Goal: Task Accomplishment & Management: Complete application form

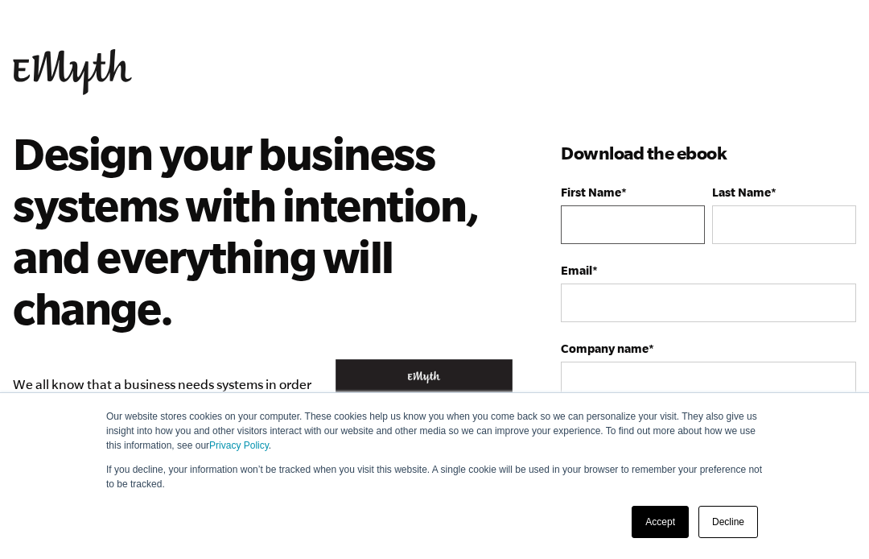
click at [622, 237] on input "First Name *" at bounding box center [633, 224] width 144 height 39
type input "[EMAIL_ADDRESS][DOMAIN_NAME]"
type input "Ric"
type input "Mill"
type input "[PHONE_NUMBER]"
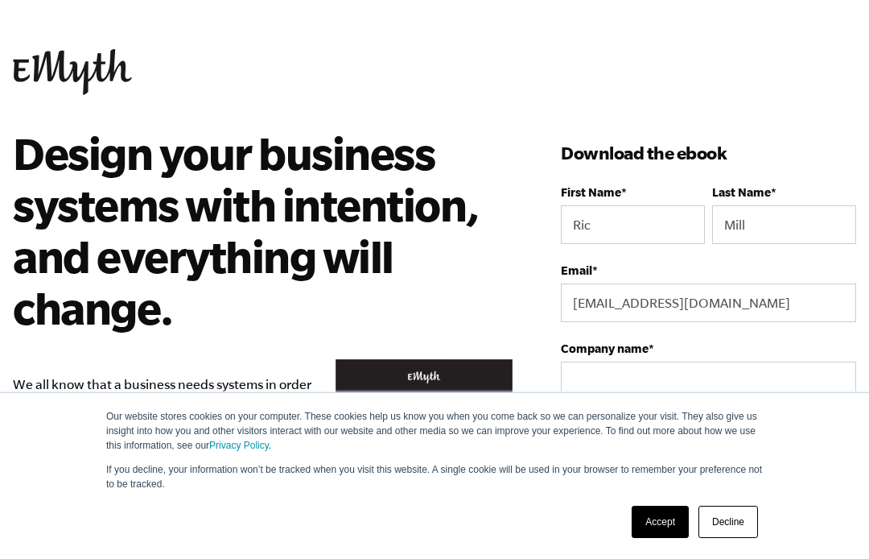
select select
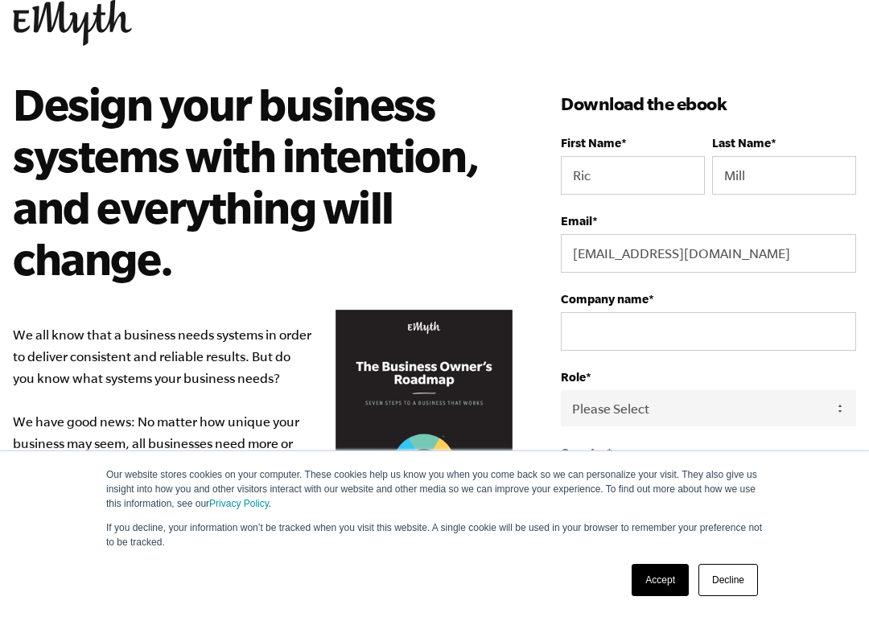
scroll to position [87, 0]
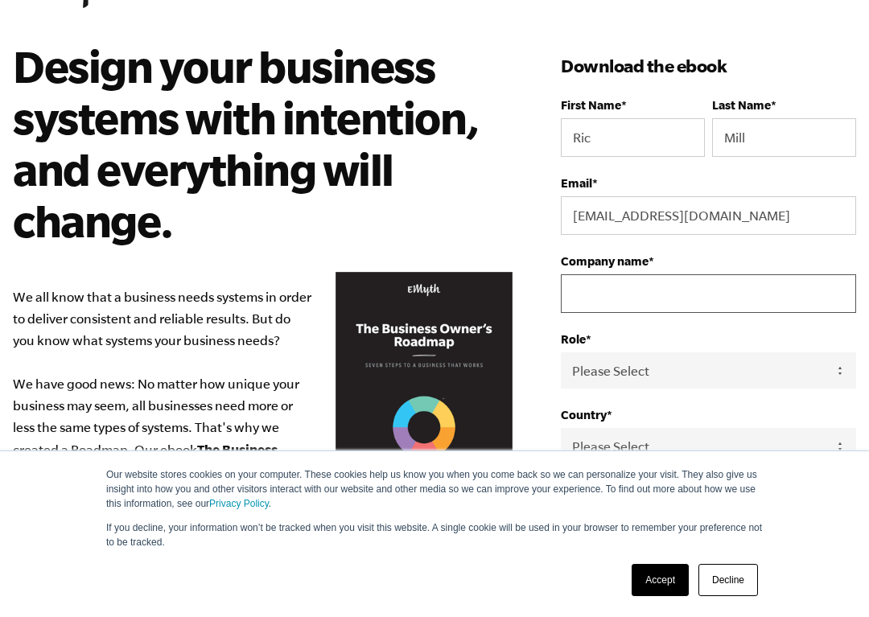
click at [646, 288] on input "Company name *" at bounding box center [708, 293] width 295 height 39
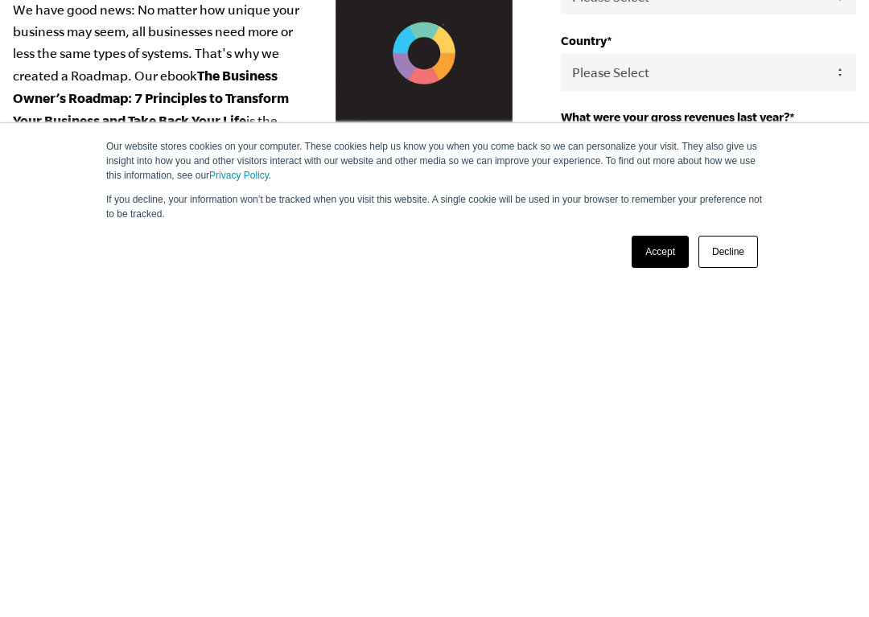
type input "RM"
click at [666, 382] on select "Please Select [GEOGRAPHIC_DATA] [GEOGRAPHIC_DATA] [GEOGRAPHIC_DATA] [GEOGRAPHIC…" at bounding box center [708, 400] width 295 height 36
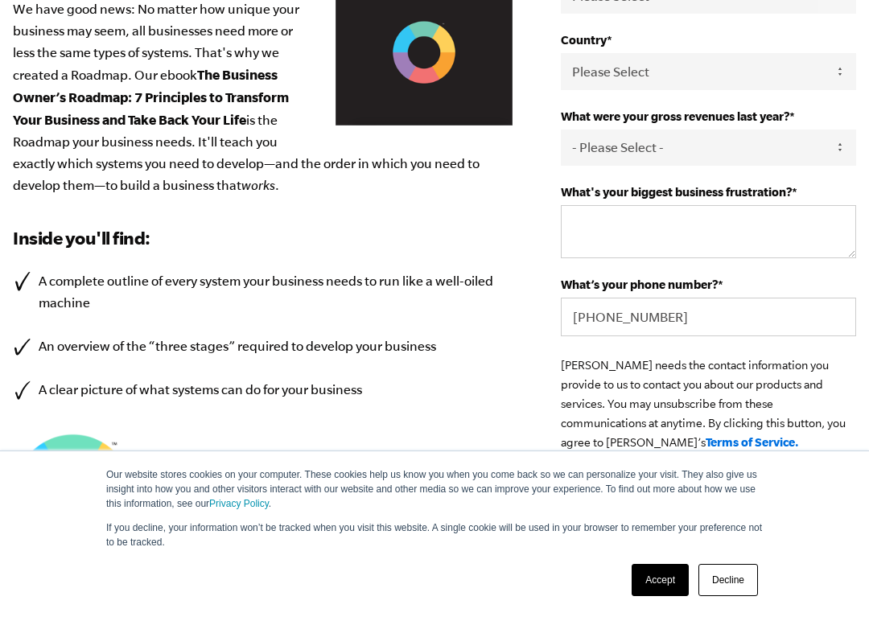
select select "[GEOGRAPHIC_DATA]"
click at [690, 232] on textarea "What's your biggest business frustration? *" at bounding box center [708, 231] width 295 height 53
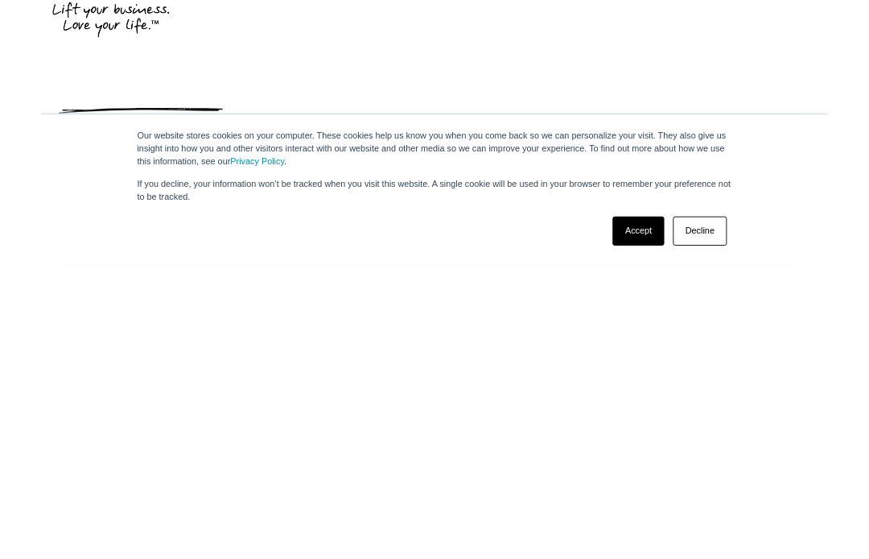
scroll to position [718, 0]
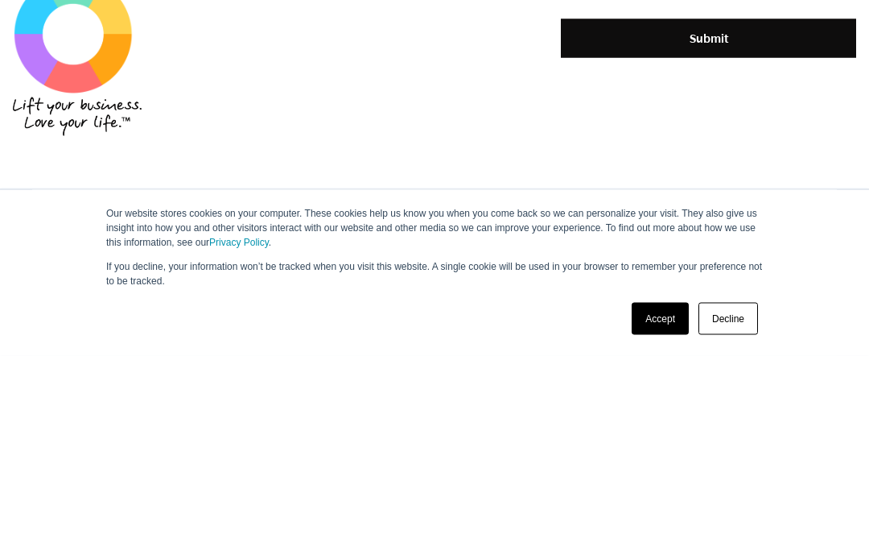
type textarea "Time"
click at [720, 222] on input "Submit" at bounding box center [708, 241] width 295 height 39
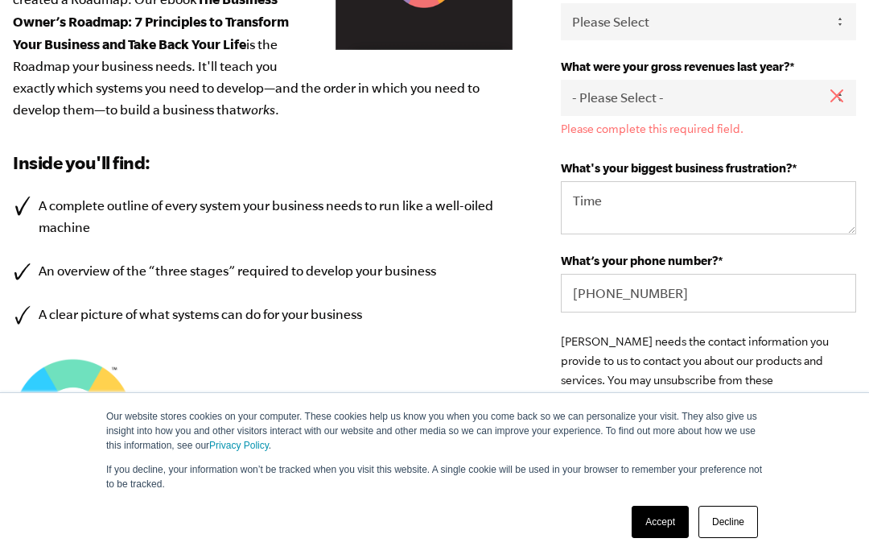
scroll to position [533, 0]
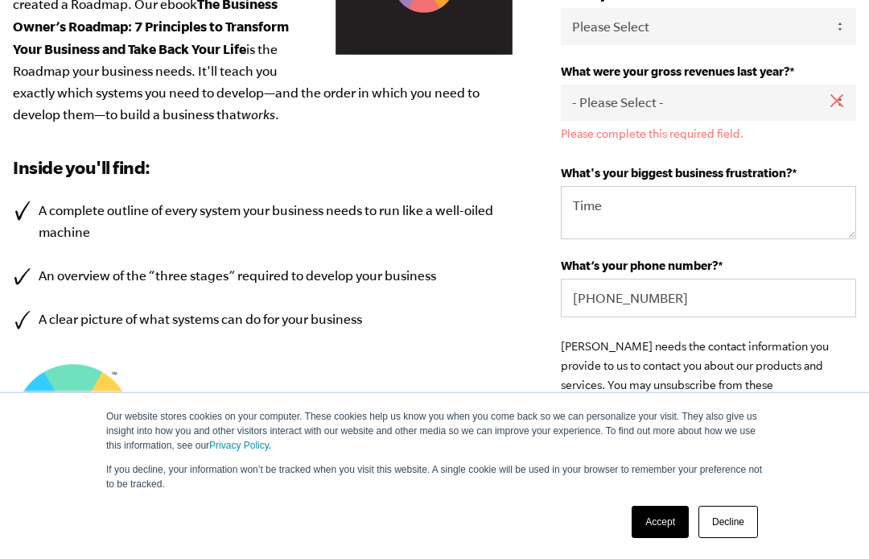
click at [793, 113] on select "- Please Select - 0-75K 76-150K 151-275K 276-500K 501-750K 751-1M 1-2.5M 2.5-5M…" at bounding box center [708, 103] width 295 height 36
select select "751-1M"
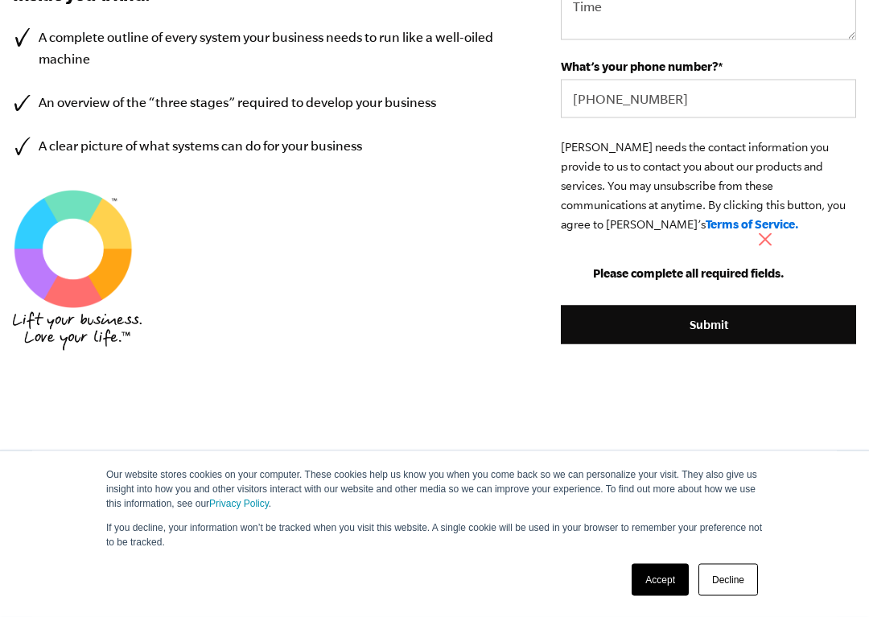
scroll to position [761, 0]
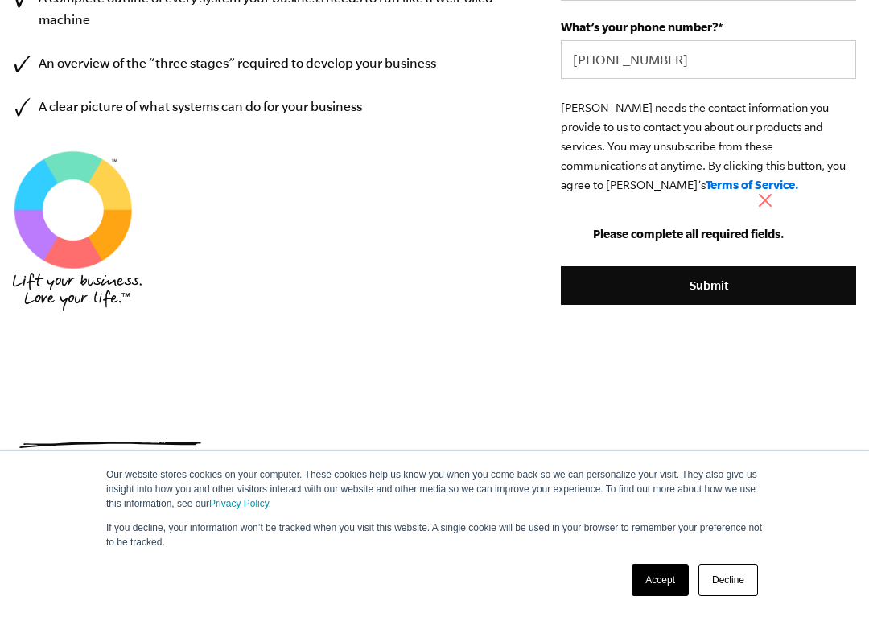
click at [717, 291] on input "Submit" at bounding box center [708, 285] width 295 height 39
click at [727, 287] on input "Submit" at bounding box center [708, 285] width 295 height 39
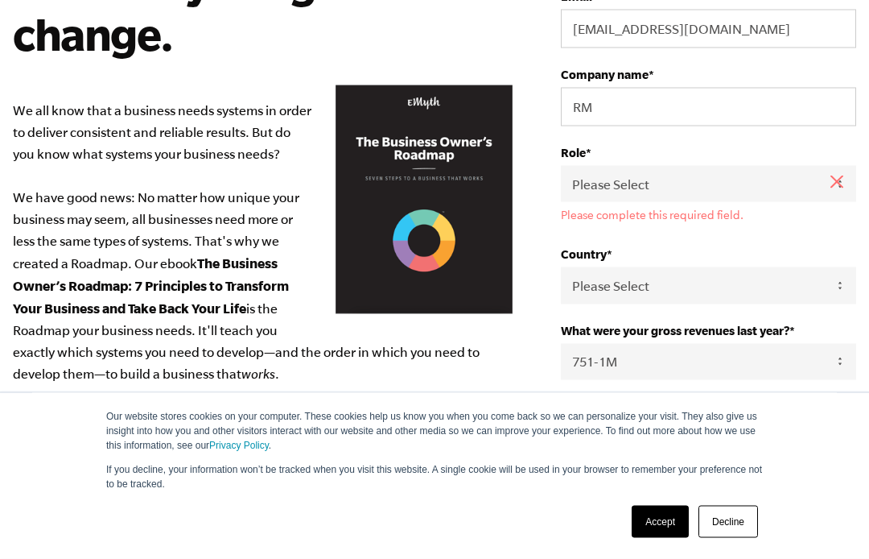
click at [758, 195] on select "Please Select Owner Partner / Co-Owner Executive Employee / Other" at bounding box center [708, 184] width 295 height 36
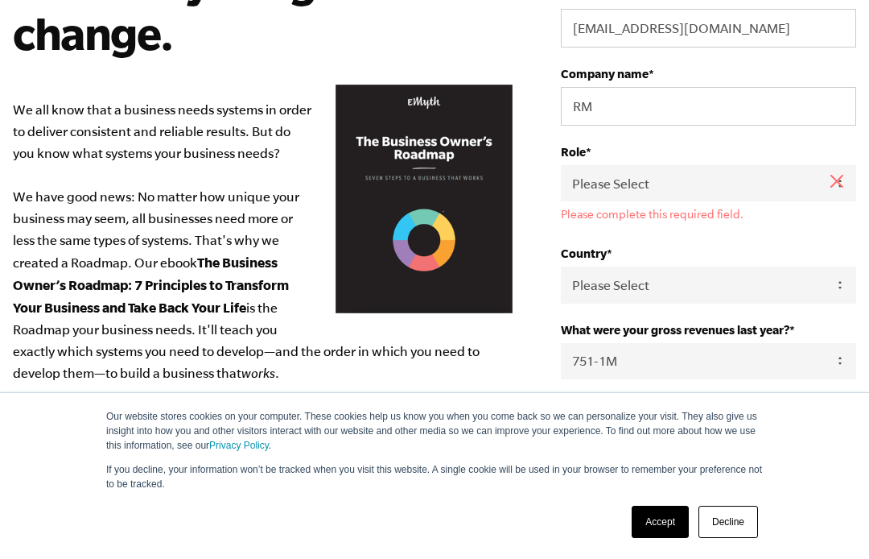
select select "Owner"
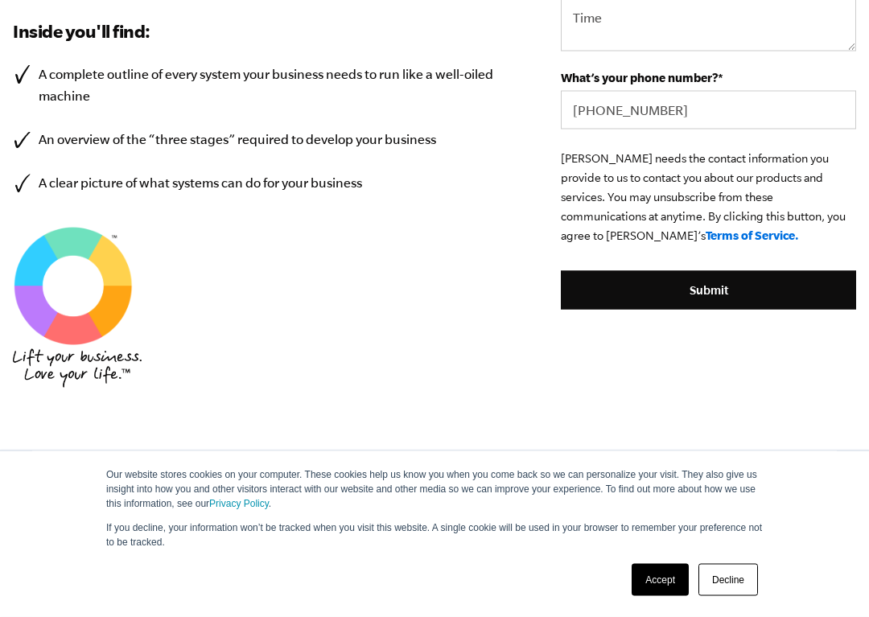
scroll to position [691, 0]
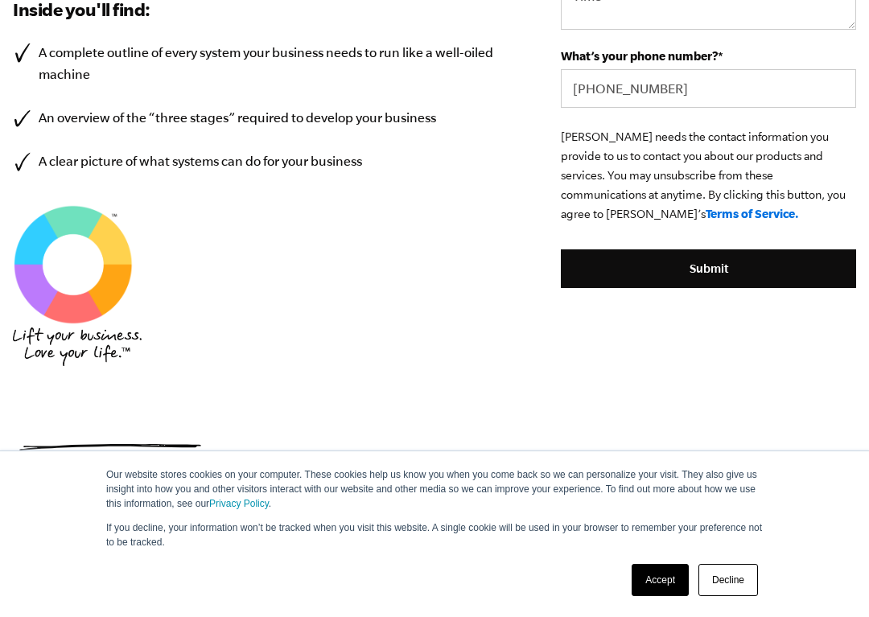
click at [705, 283] on input "Submit" at bounding box center [708, 269] width 295 height 39
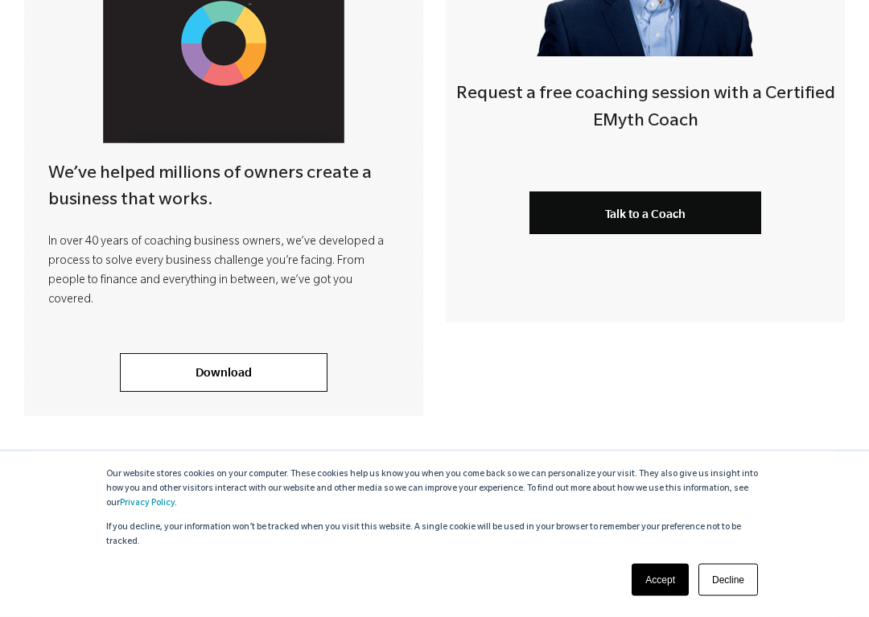
scroll to position [582, 0]
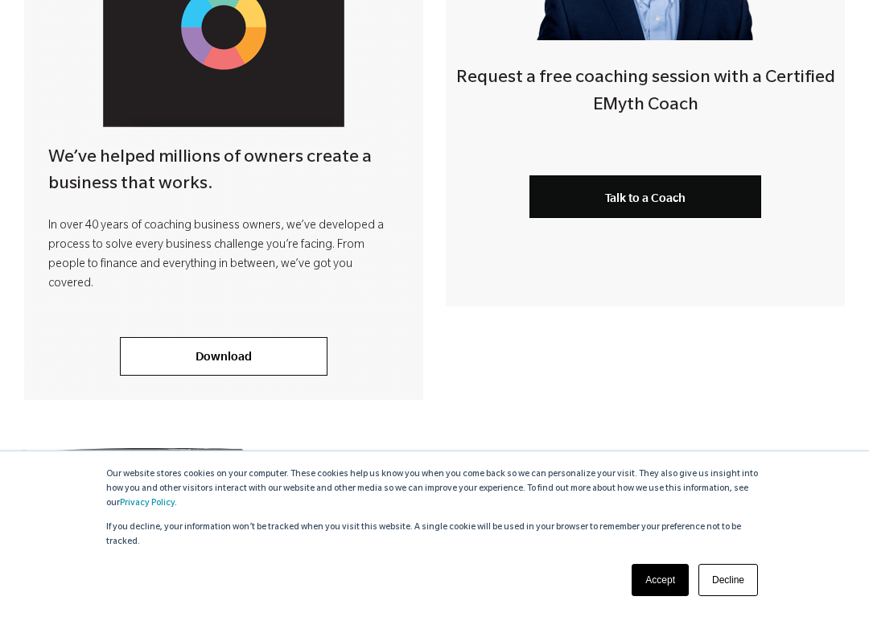
click at [219, 348] on link "Download" at bounding box center [224, 356] width 208 height 39
